Goal: Task Accomplishment & Management: Manage account settings

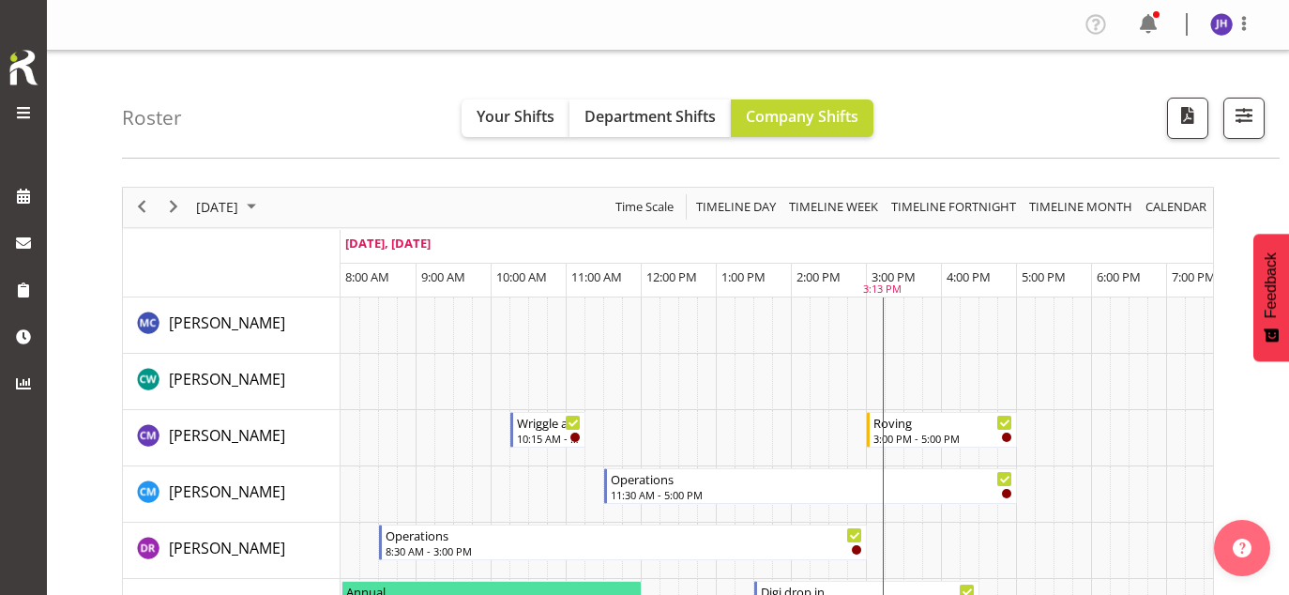
scroll to position [469, 0]
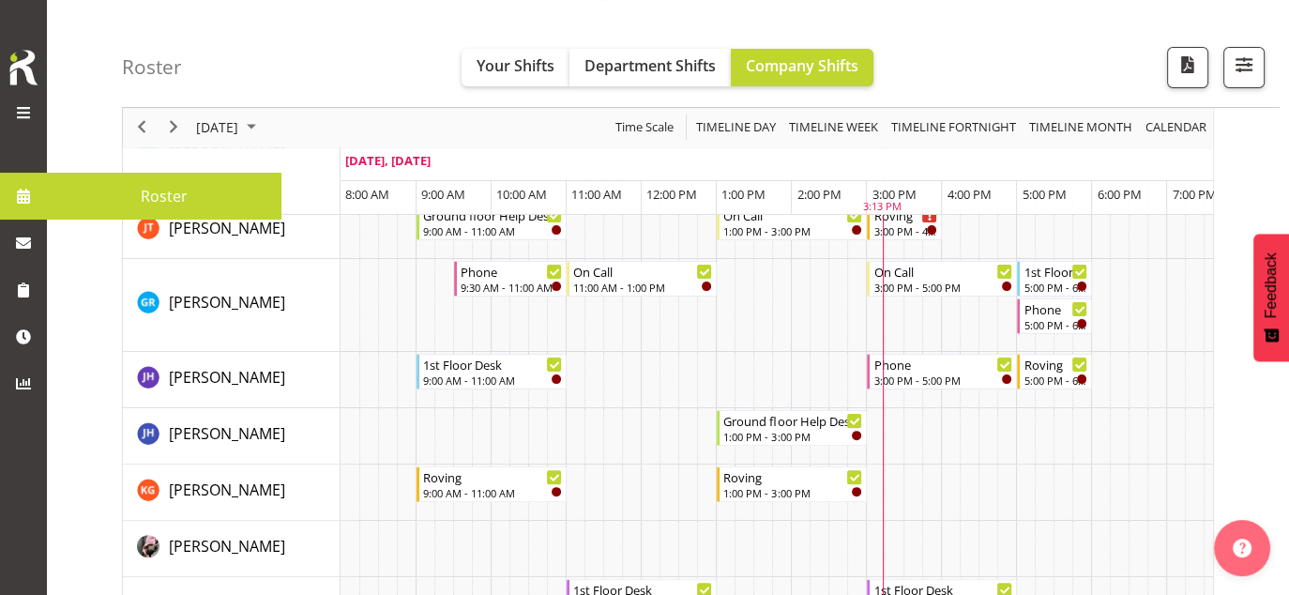
click at [26, 200] on span at bounding box center [23, 196] width 28 height 28
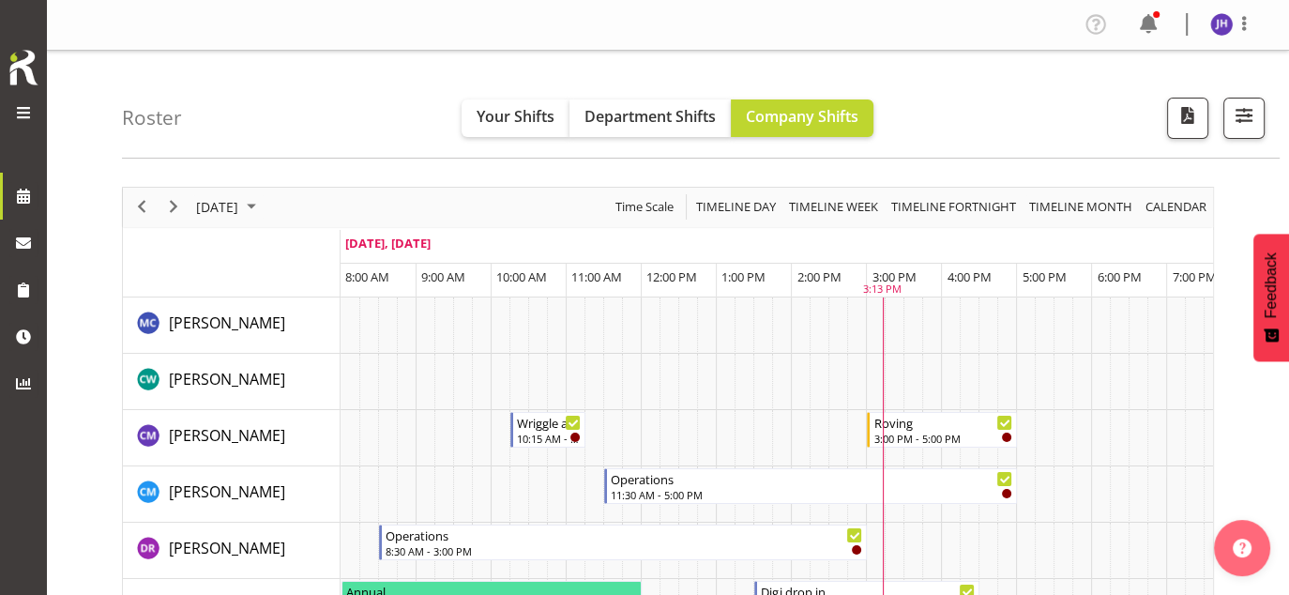
click at [263, 206] on span "September 2025" at bounding box center [251, 206] width 23 height 23
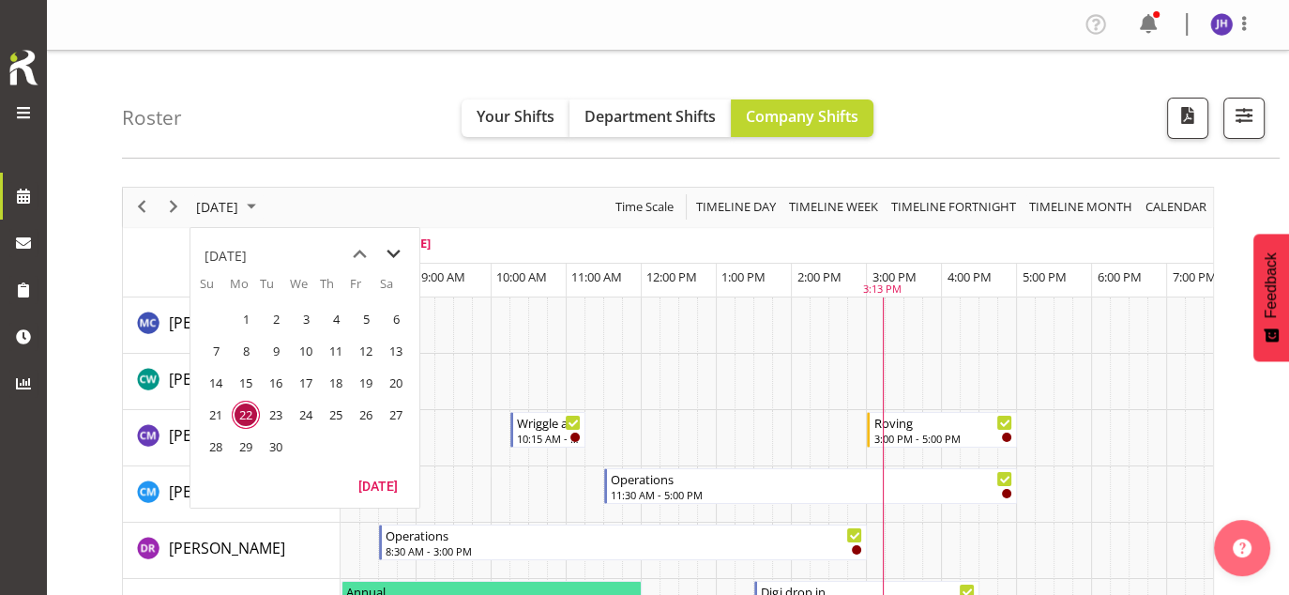
click at [391, 254] on span "next month" at bounding box center [393, 254] width 33 height 34
click at [241, 441] on span "27" at bounding box center [246, 447] width 28 height 28
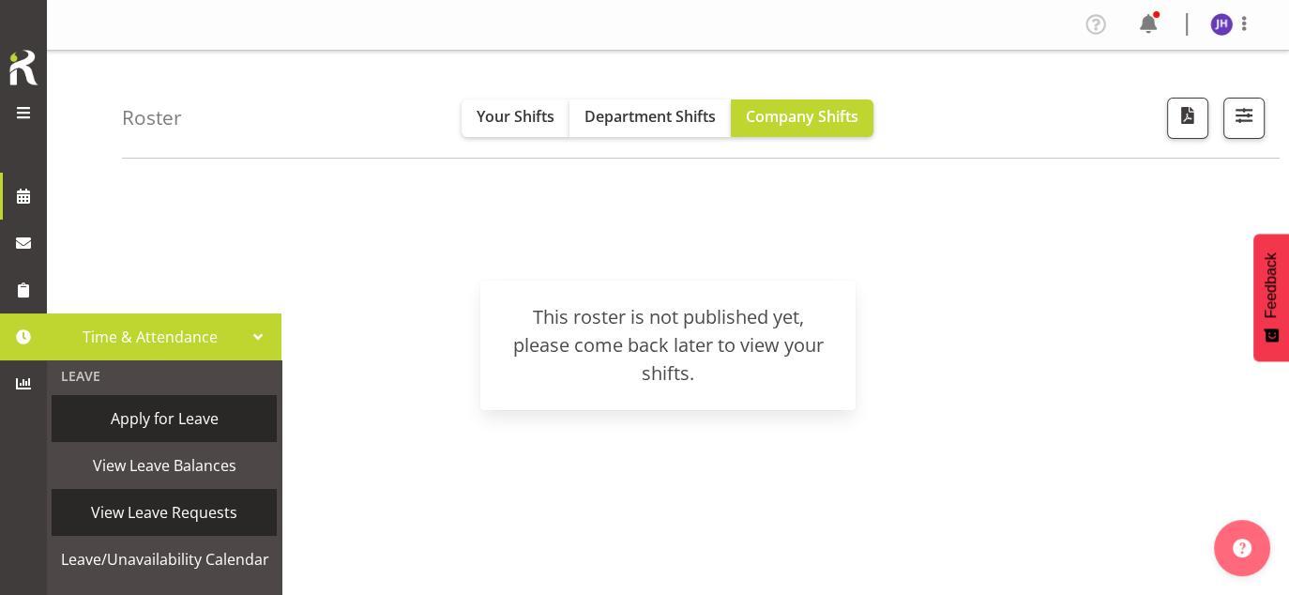
scroll to position [188, 0]
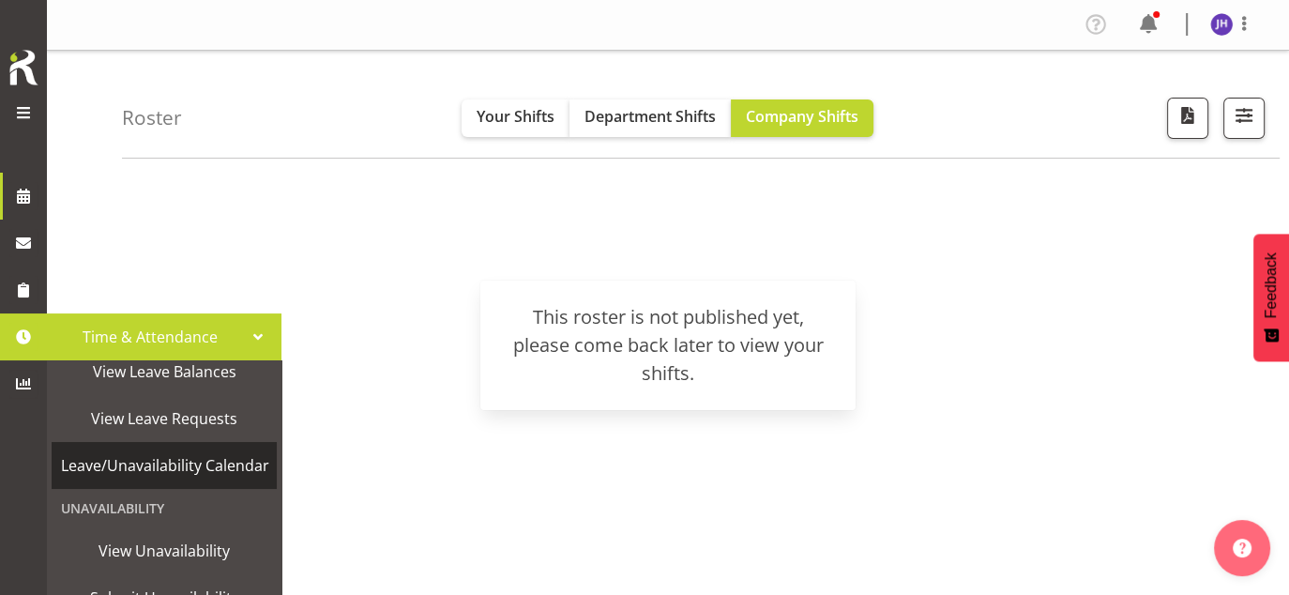
click at [169, 462] on span "Leave/Unavailability Calendar" at bounding box center [165, 465] width 208 height 28
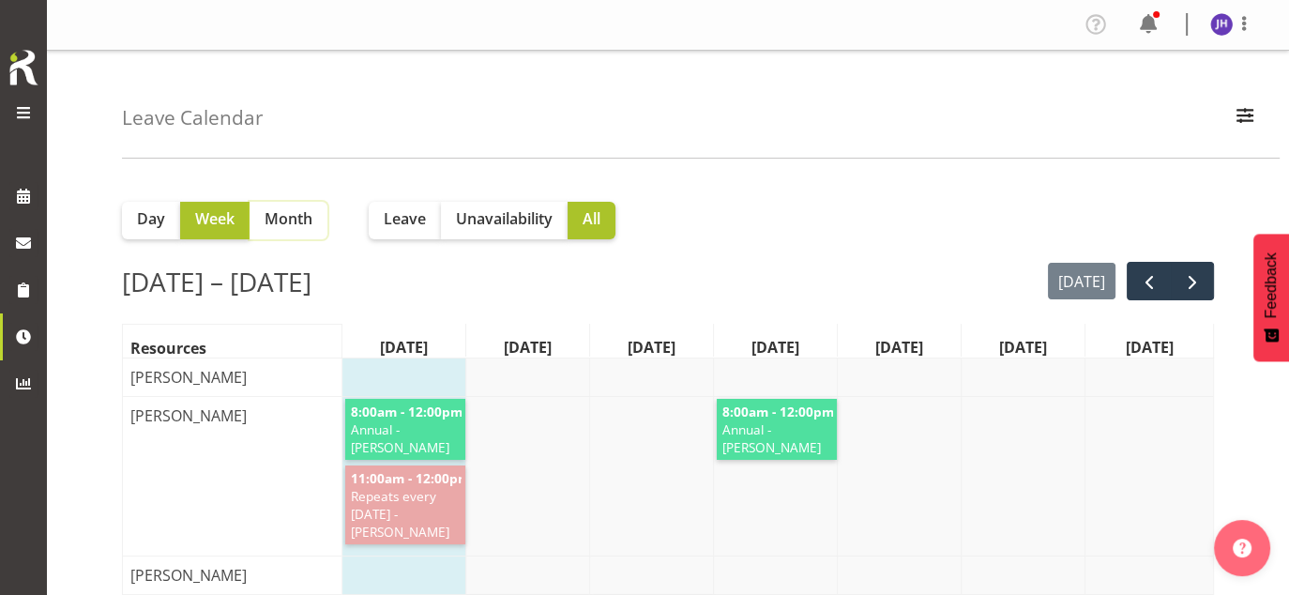
click at [301, 217] on span "Month" at bounding box center [289, 218] width 48 height 23
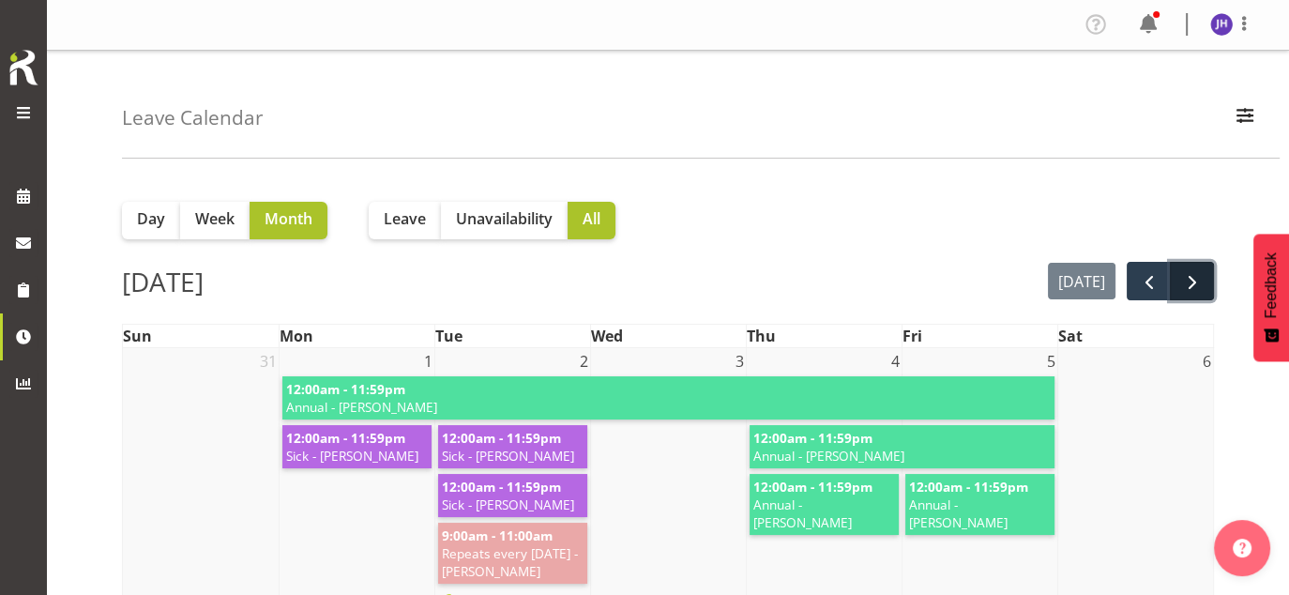
click at [1199, 281] on span "next" at bounding box center [1192, 282] width 23 height 23
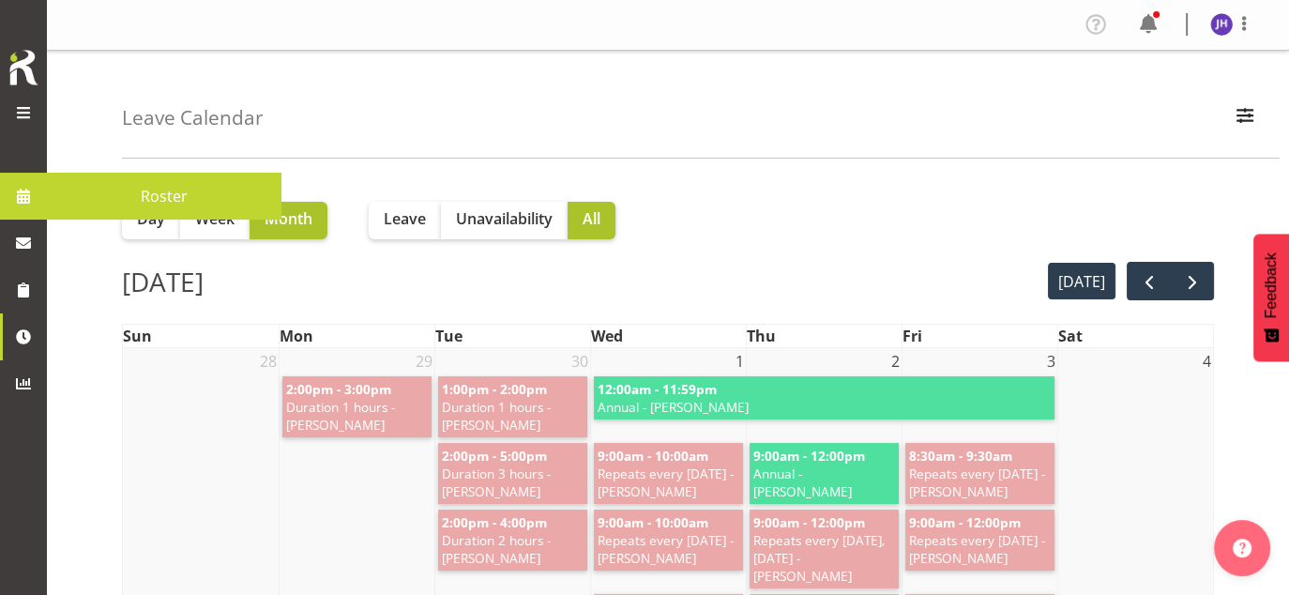
click at [17, 194] on span at bounding box center [23, 196] width 28 height 28
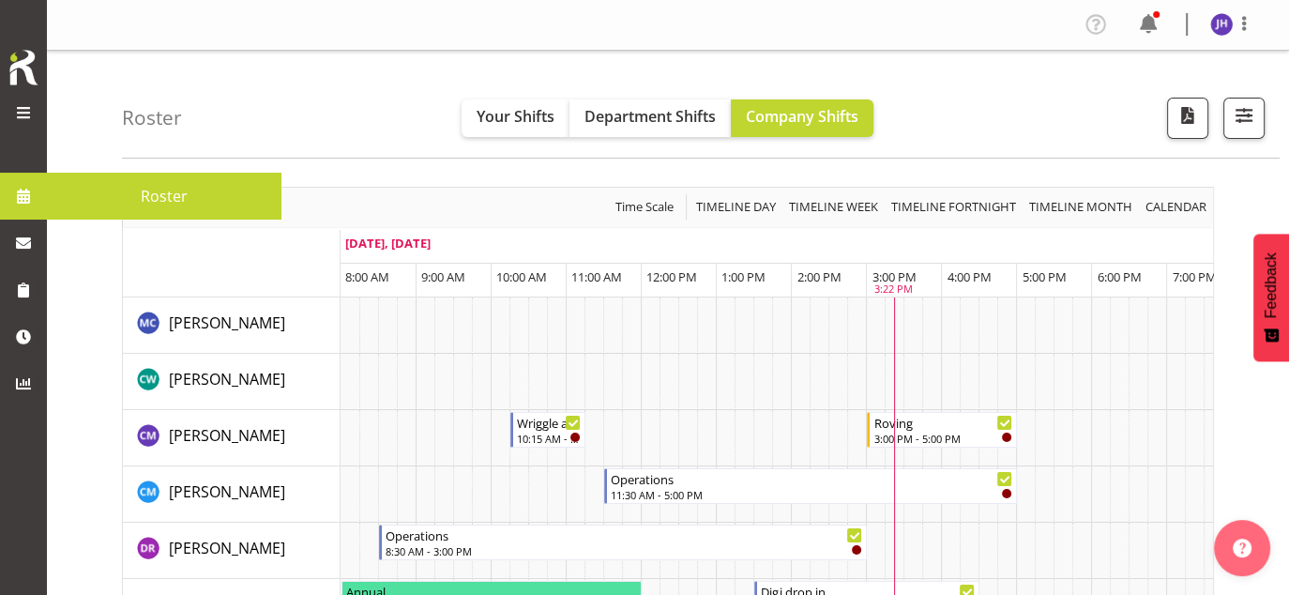
click at [20, 105] on span at bounding box center [23, 112] width 23 height 23
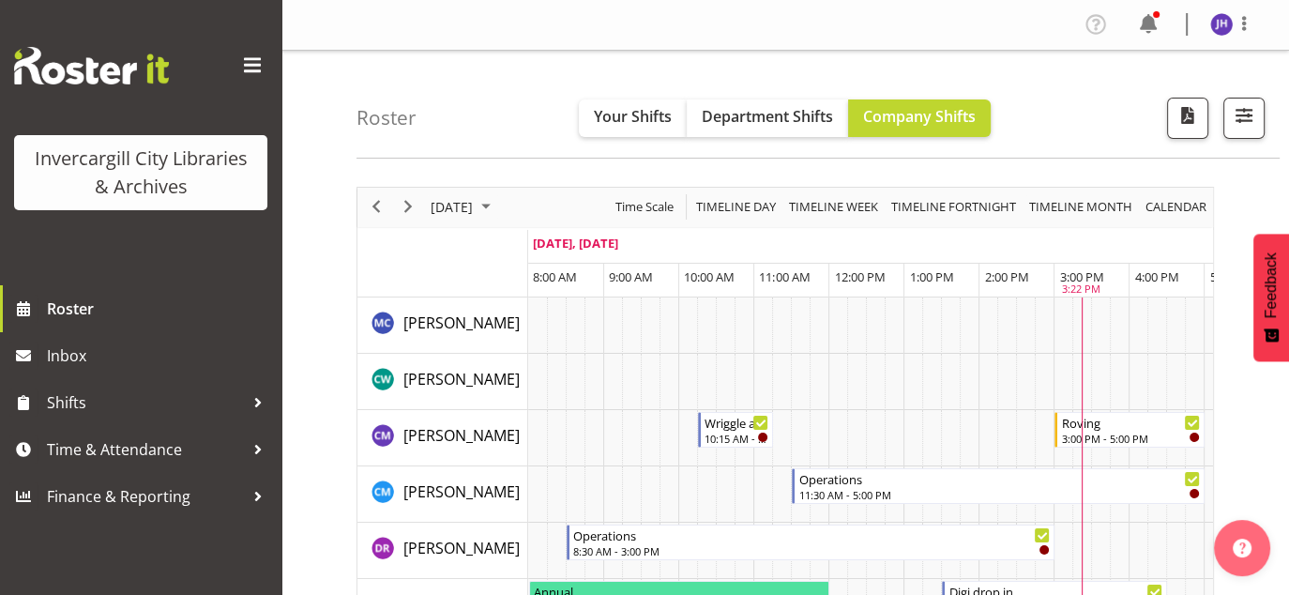
click at [249, 57] on span at bounding box center [252, 66] width 30 height 30
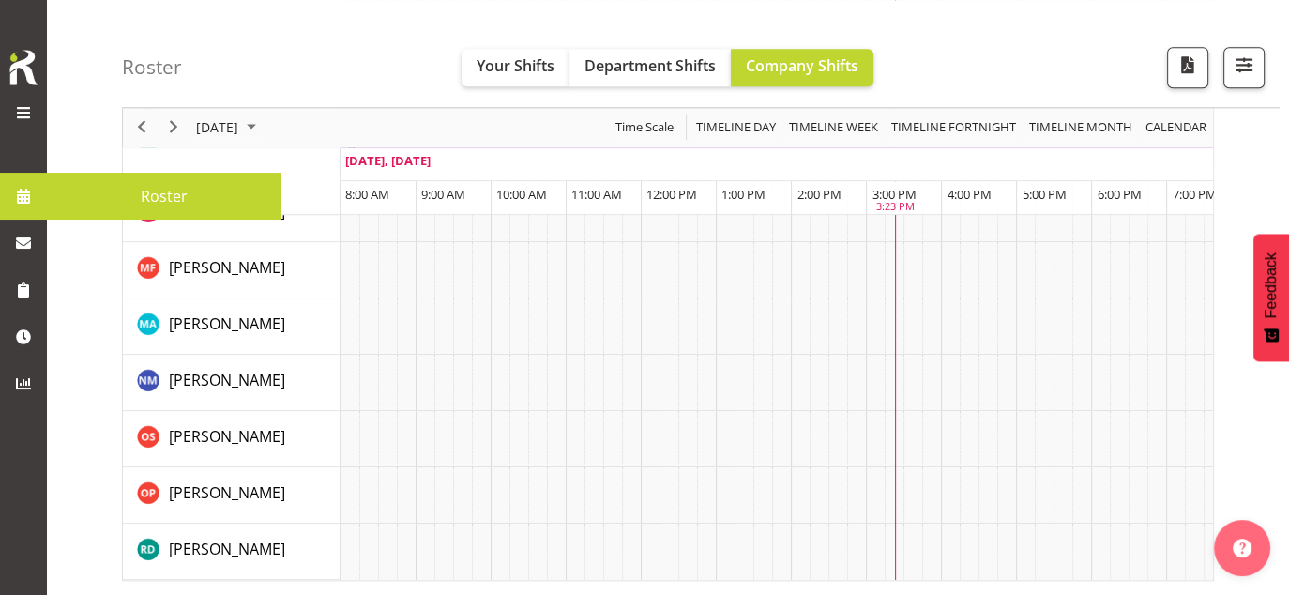
click at [19, 113] on span at bounding box center [23, 112] width 23 height 23
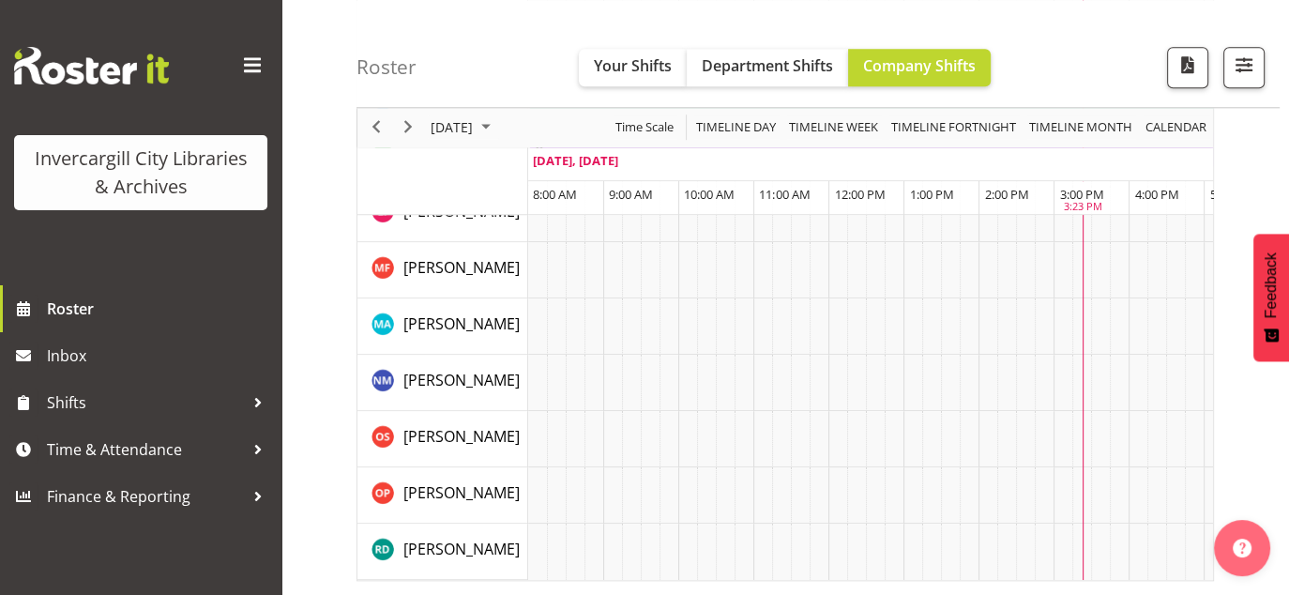
click at [251, 60] on span at bounding box center [252, 66] width 30 height 30
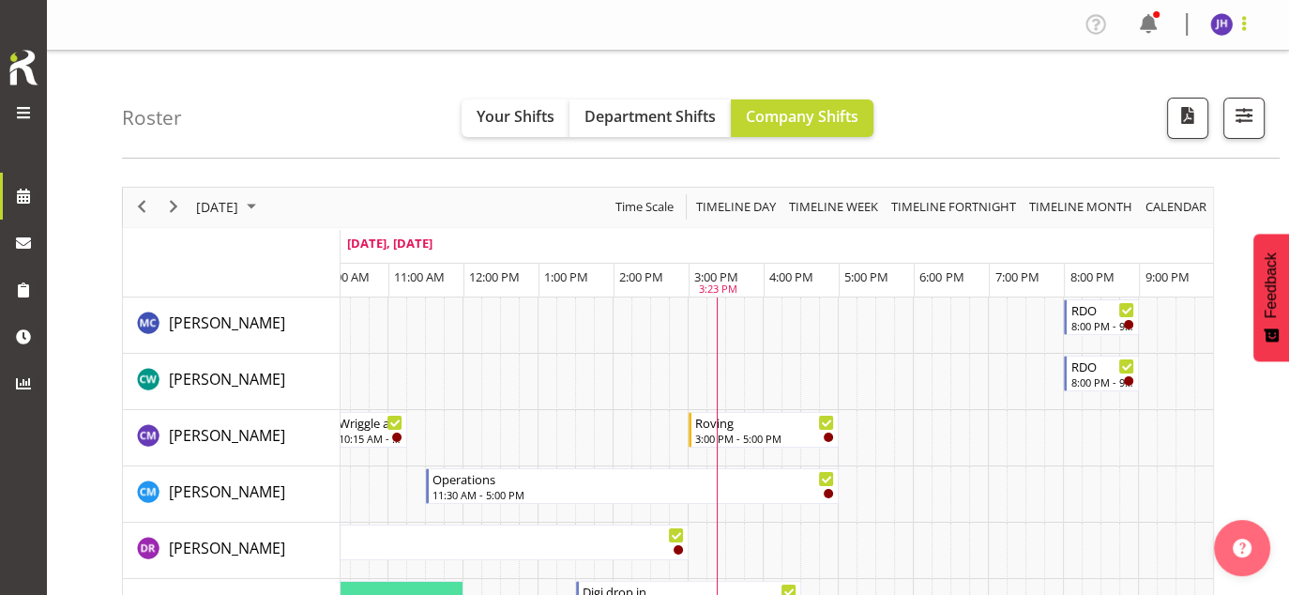
click at [1244, 24] on span at bounding box center [1244, 23] width 23 height 23
click at [1036, 65] on div "Roster Your Shifts Department Shifts Company Shifts All Locations Clear Bluff L…" at bounding box center [701, 105] width 1158 height 108
click at [1149, 15] on span at bounding box center [1148, 24] width 30 height 30
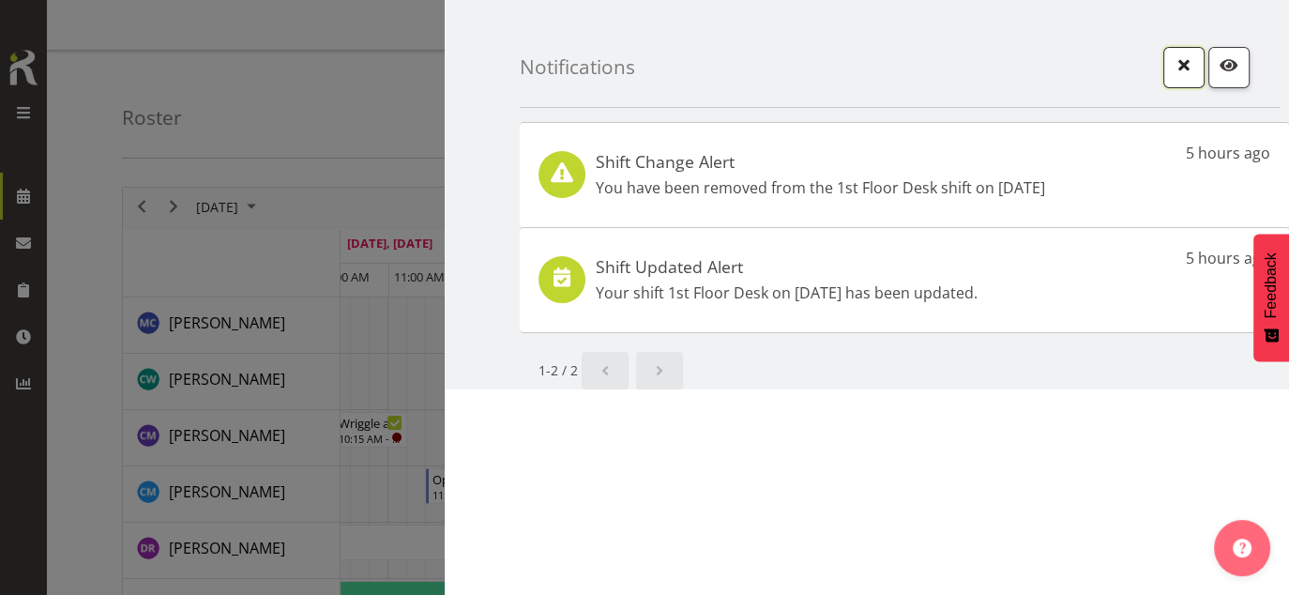
click at [1184, 64] on span "button" at bounding box center [1184, 65] width 24 height 24
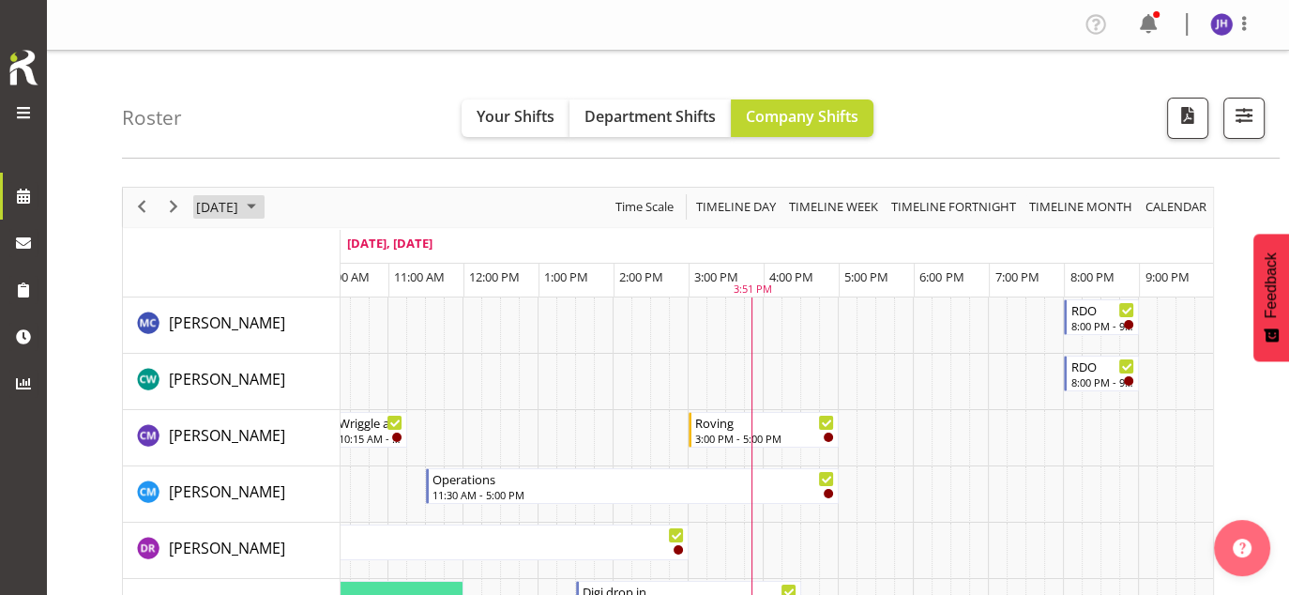
click at [263, 207] on span "September 2025" at bounding box center [251, 206] width 23 height 23
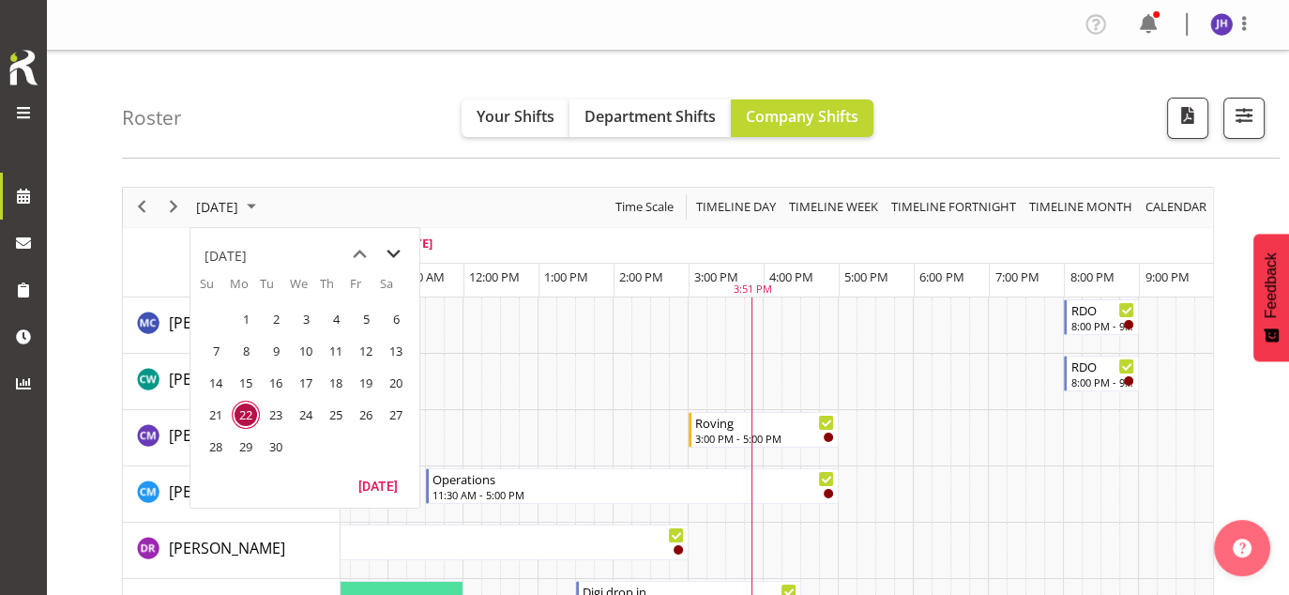
click at [394, 247] on span "next month" at bounding box center [393, 254] width 33 height 34
click at [219, 448] on span "26" at bounding box center [216, 447] width 28 height 28
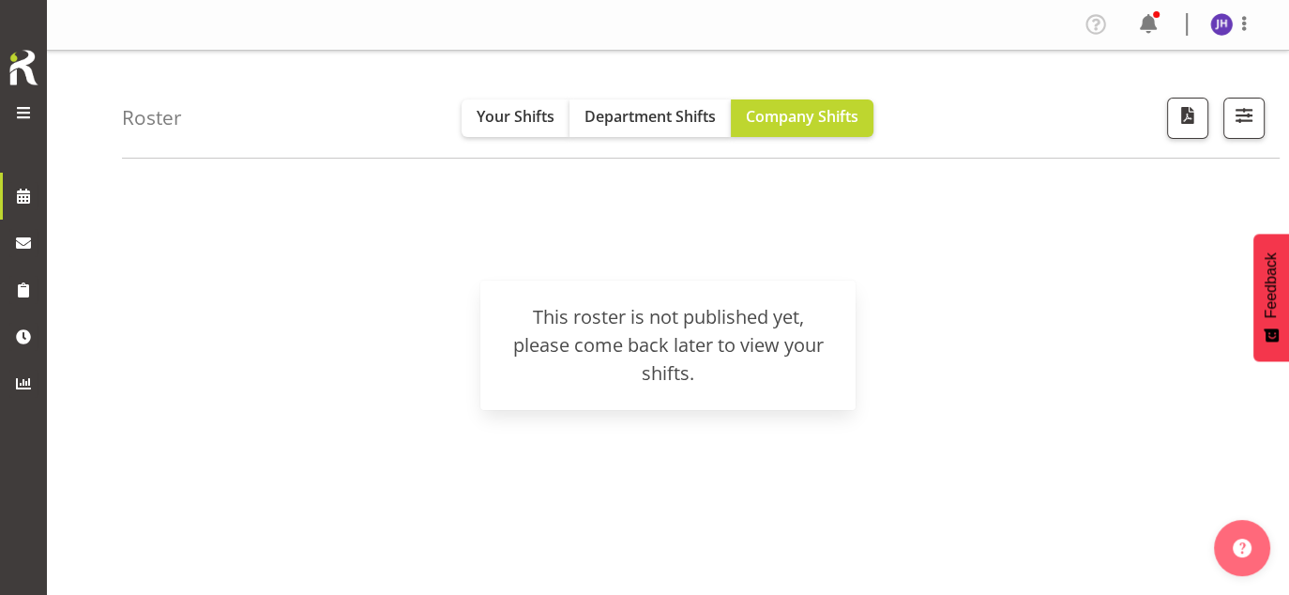
click at [29, 117] on span at bounding box center [23, 112] width 23 height 23
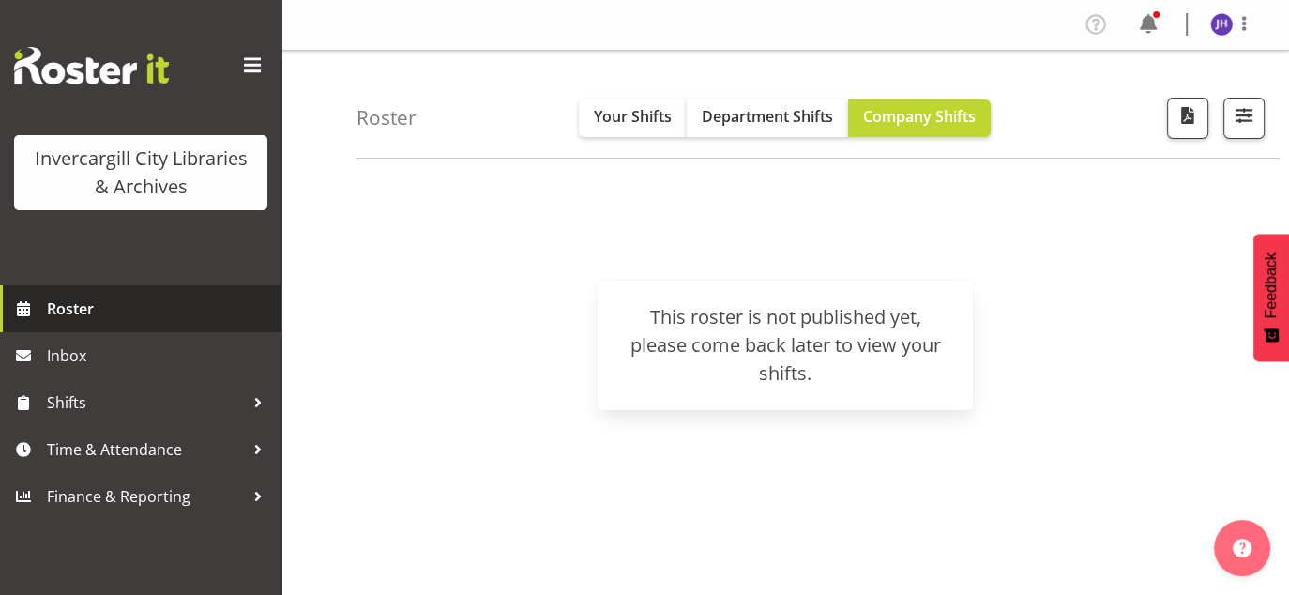
click at [109, 310] on span "Roster" at bounding box center [159, 309] width 225 height 28
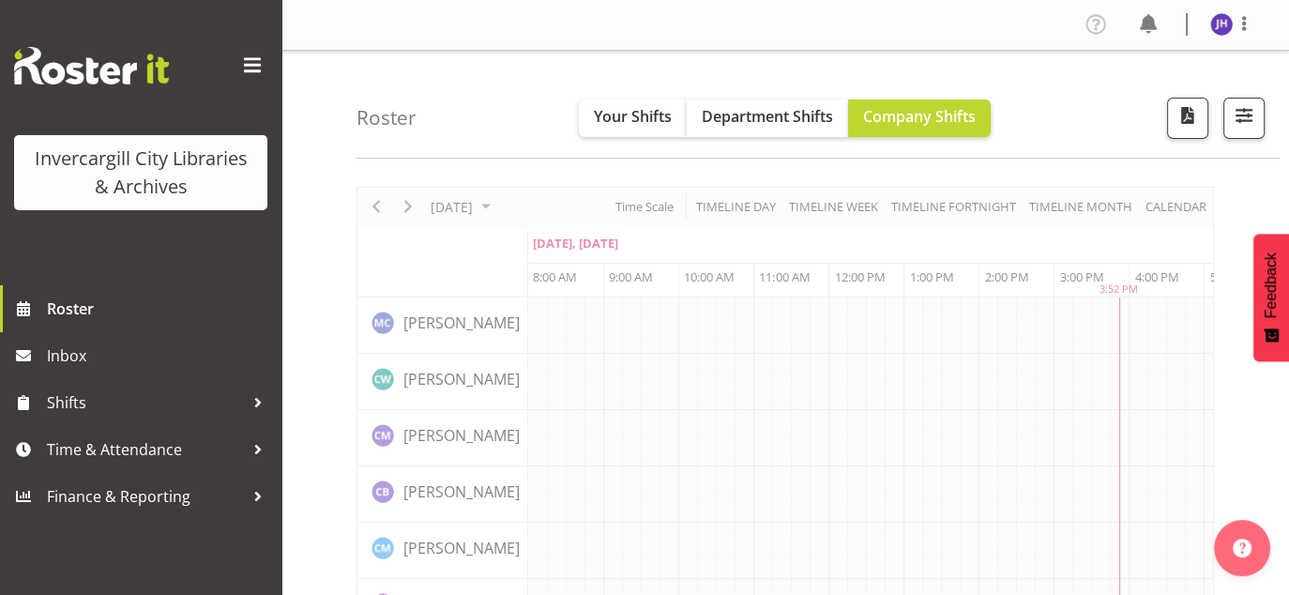
click at [260, 67] on span at bounding box center [252, 66] width 30 height 30
